Goal: Check status: Check status

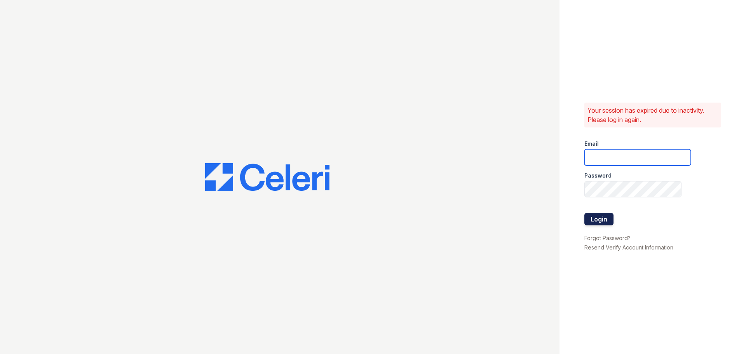
type input "[EMAIL_ADDRESS][DOMAIN_NAME]"
click at [596, 223] on button "Login" at bounding box center [598, 219] width 29 height 12
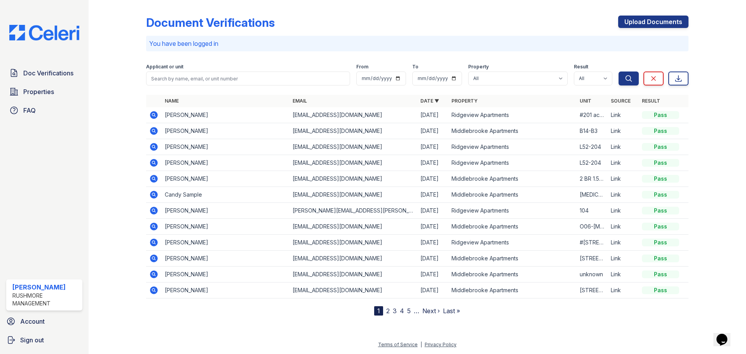
click at [0, 354] on nordpass-portal at bounding box center [0, 354] width 0 height 0
click at [152, 115] on icon at bounding box center [153, 114] width 9 height 9
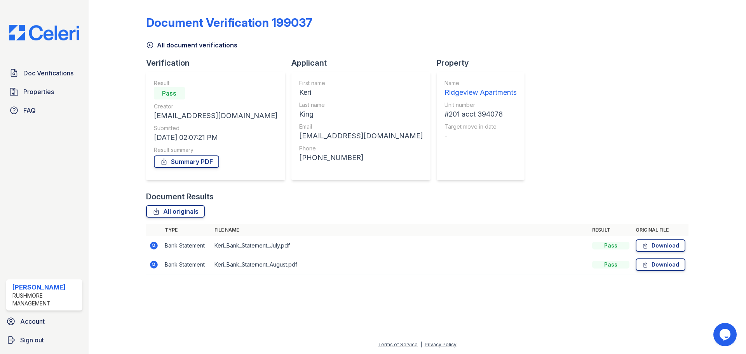
click at [152, 246] on icon at bounding box center [153, 245] width 9 height 9
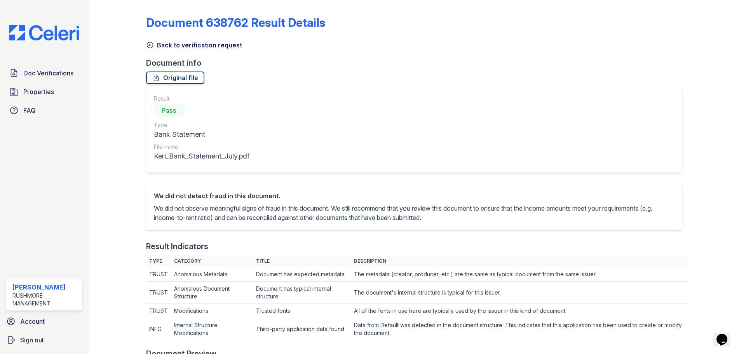
click at [150, 42] on icon at bounding box center [150, 45] width 8 height 8
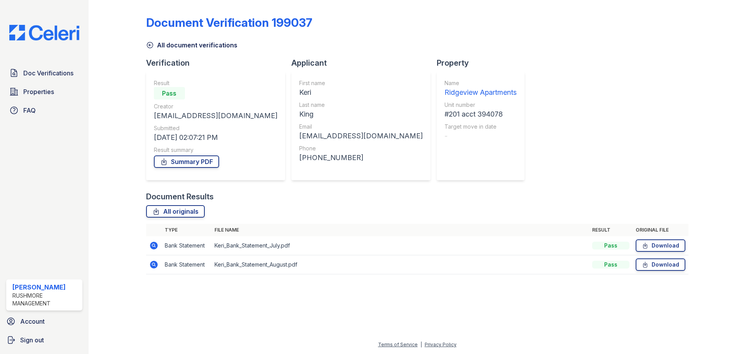
click at [152, 266] on icon at bounding box center [154, 265] width 8 height 8
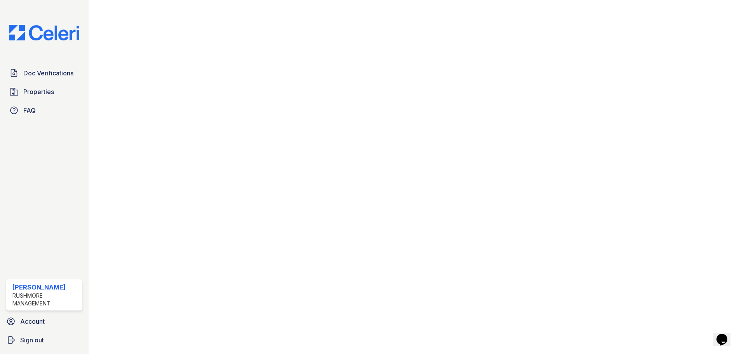
scroll to position [389, 0]
